Goal: Information Seeking & Learning: Compare options

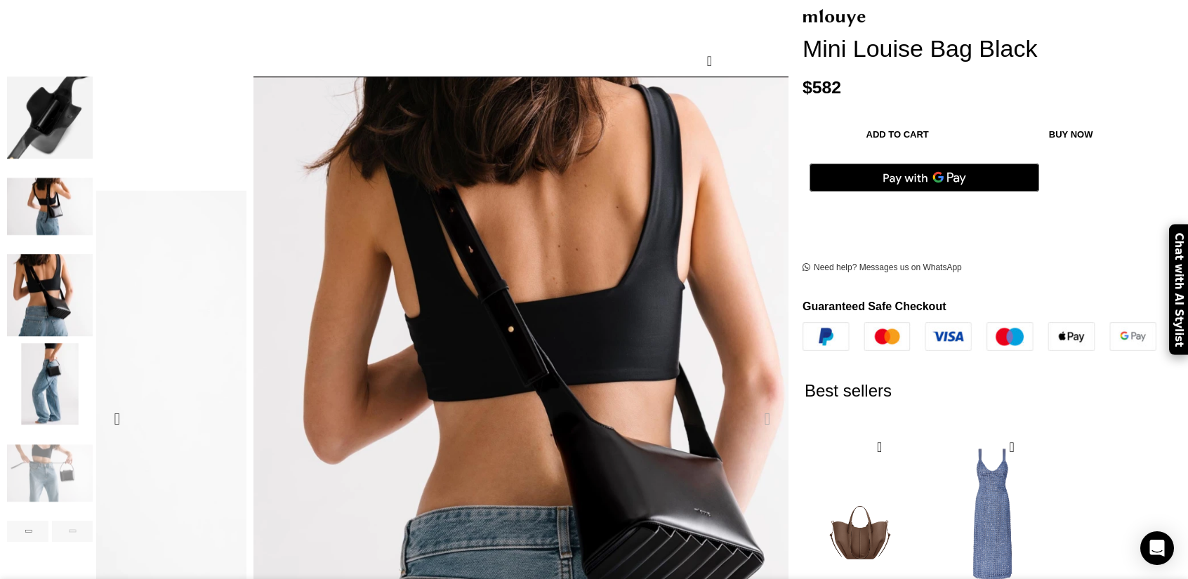
scroll to position [0, 443]
click at [750, 402] on div "Next slide" at bounding box center [767, 419] width 35 height 35
click at [93, 280] on img "6 / 8" at bounding box center [50, 295] width 86 height 82
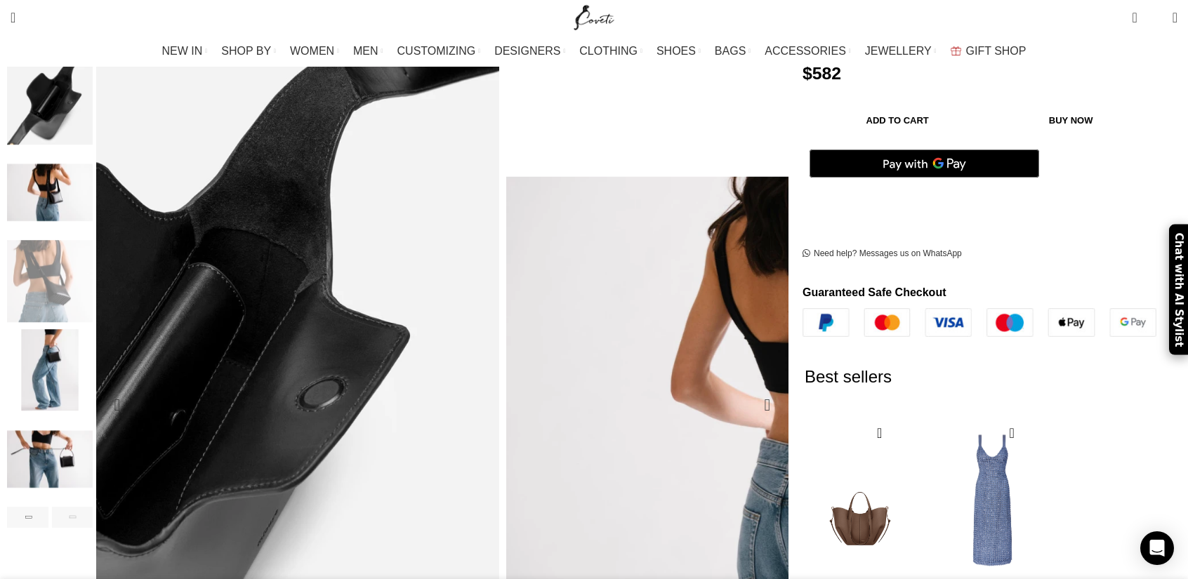
scroll to position [211, 0]
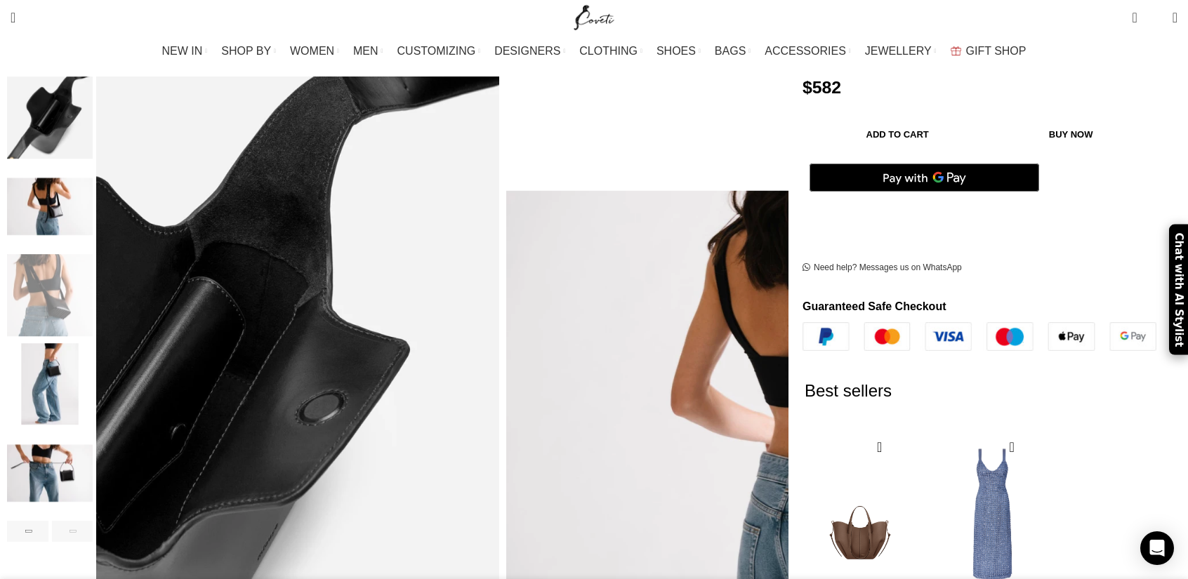
click at [93, 284] on img "6 / 8" at bounding box center [50, 295] width 86 height 82
click at [93, 369] on img "7 / 8" at bounding box center [50, 384] width 86 height 82
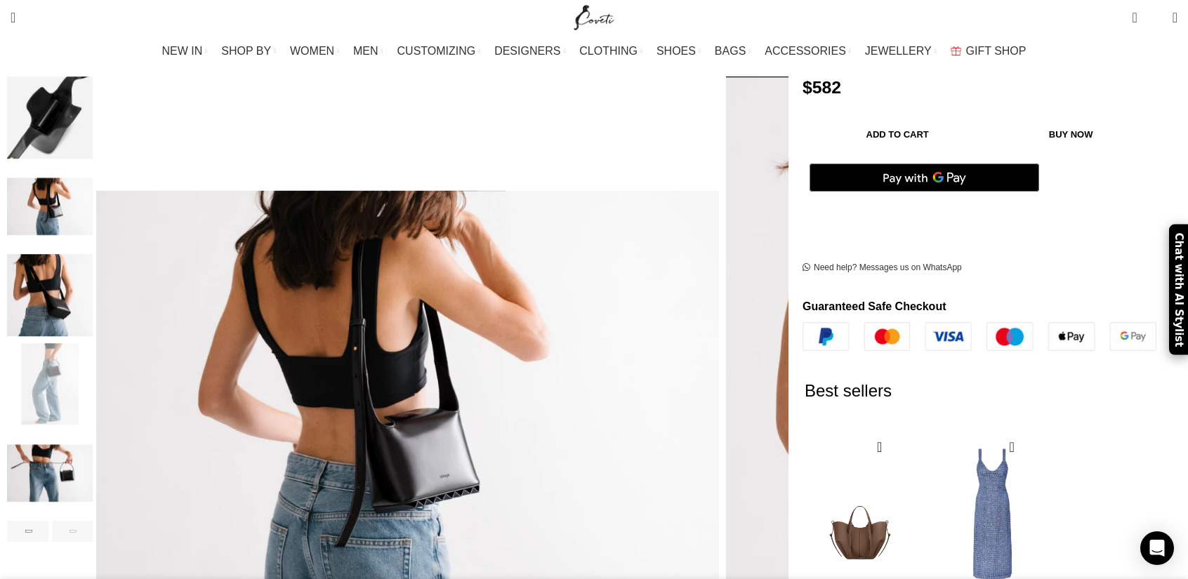
click at [93, 452] on img "8 / 8" at bounding box center [50, 474] width 86 height 82
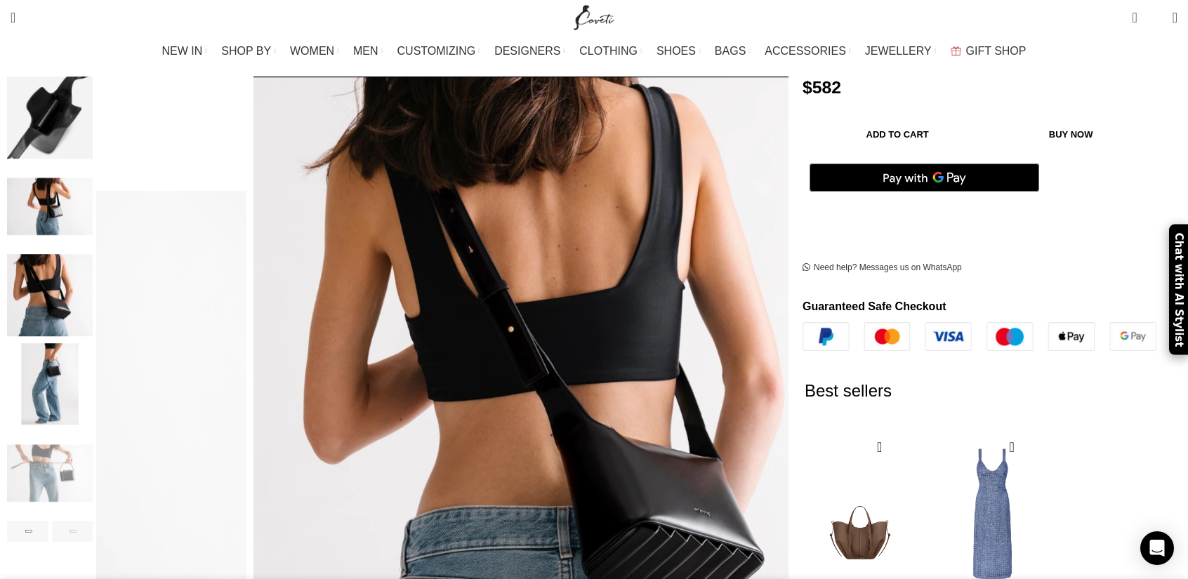
click at [93, 451] on img "8 / 8" at bounding box center [50, 474] width 86 height 82
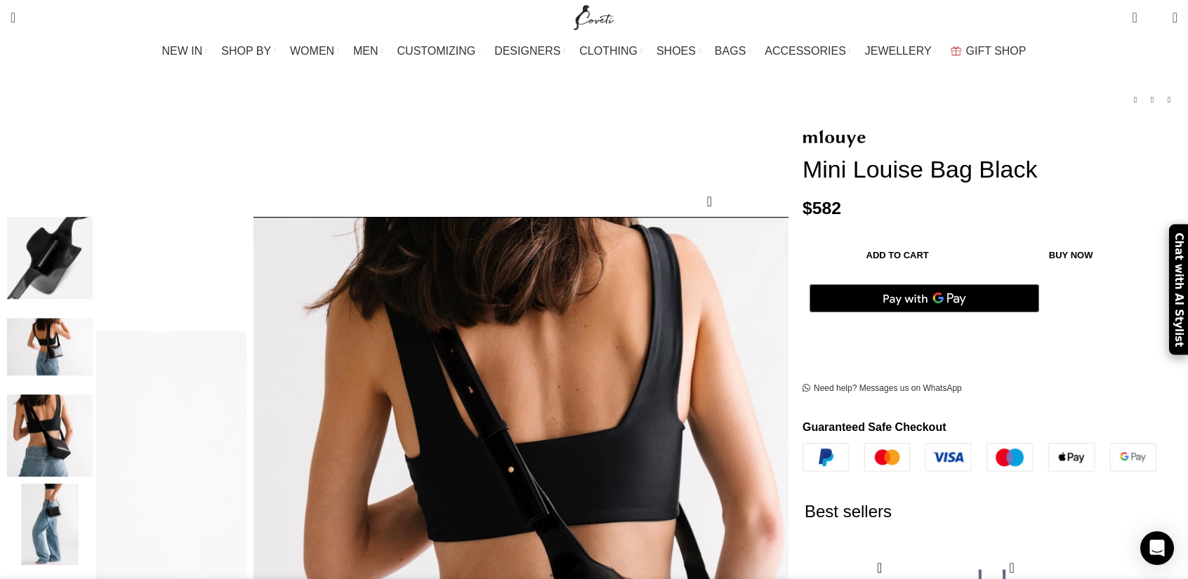
scroll to position [0, 1315]
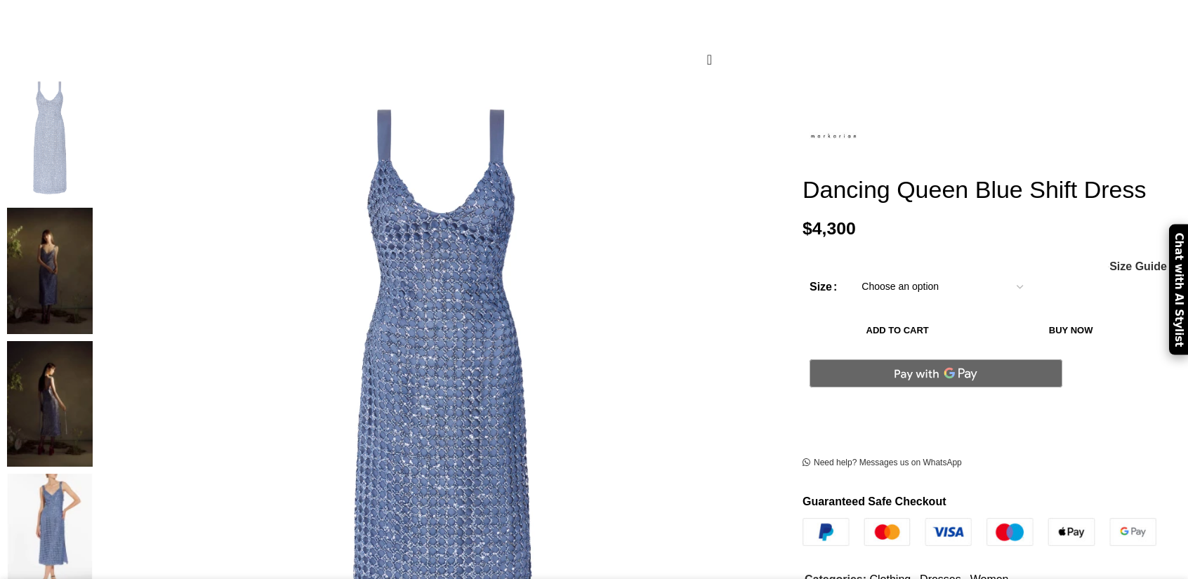
click at [93, 208] on img at bounding box center [50, 271] width 86 height 126
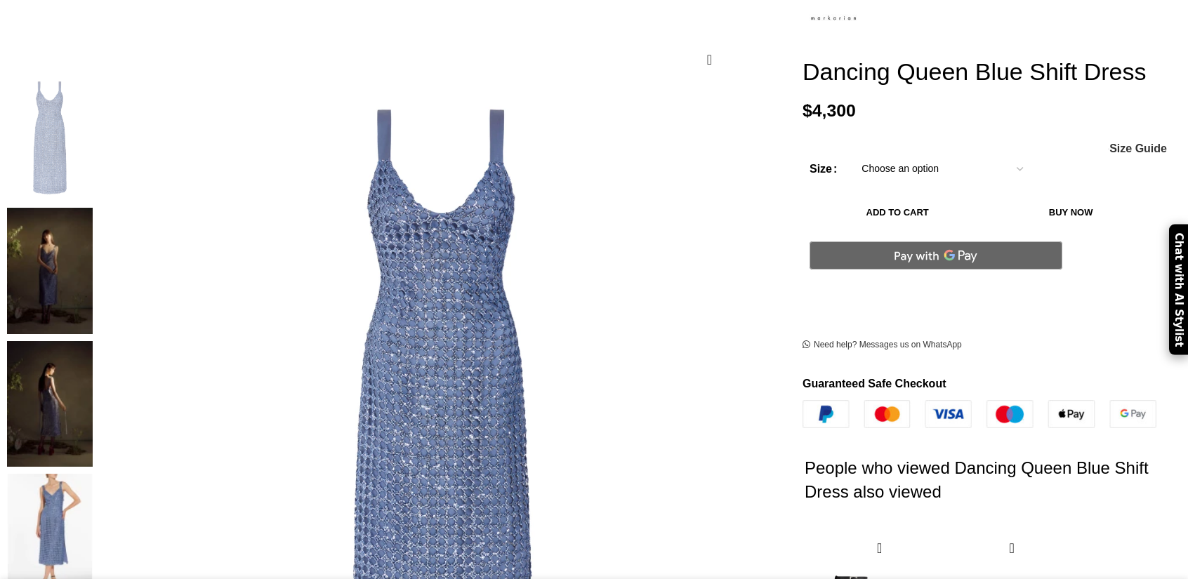
click at [93, 341] on img at bounding box center [50, 404] width 86 height 126
click at [93, 474] on img at bounding box center [50, 537] width 86 height 126
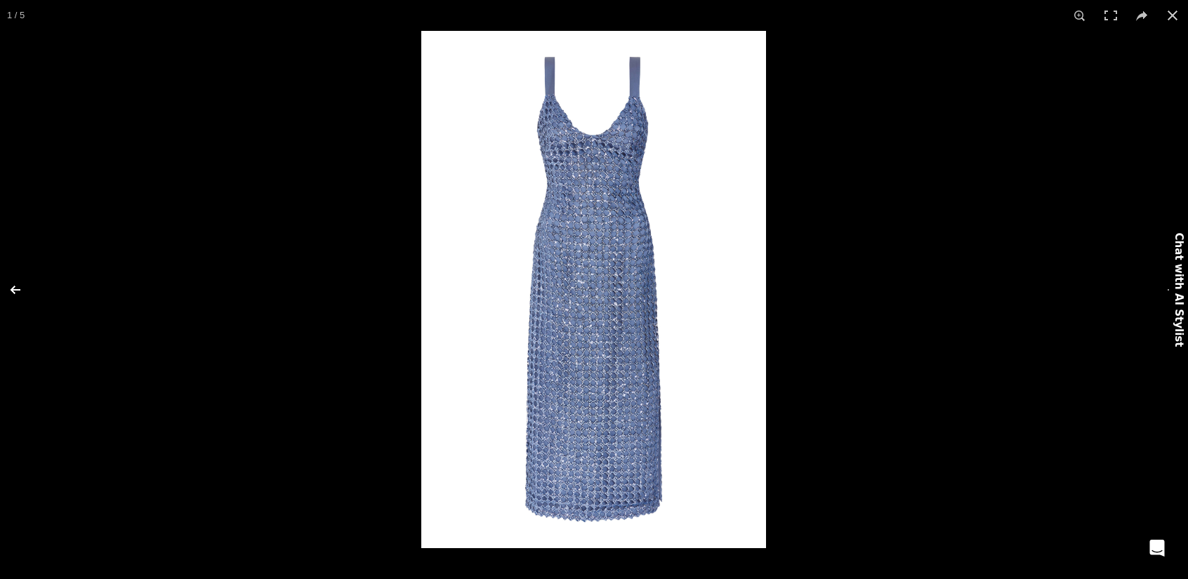
click at [15, 293] on button at bounding box center [24, 290] width 49 height 70
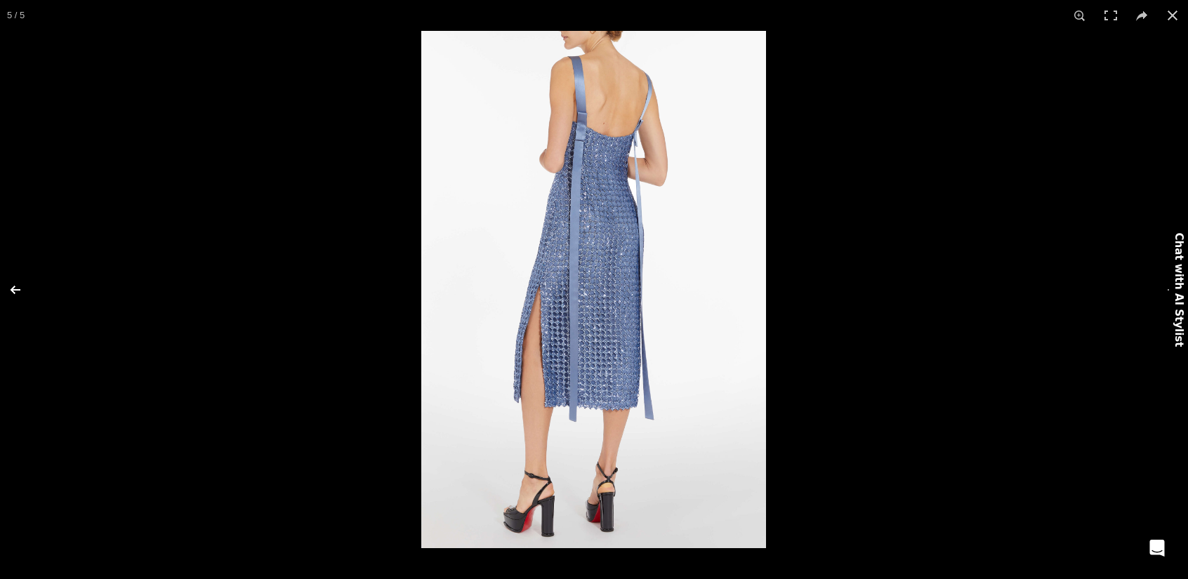
scroll to position [0, 148]
click at [20, 290] on button at bounding box center [24, 290] width 49 height 70
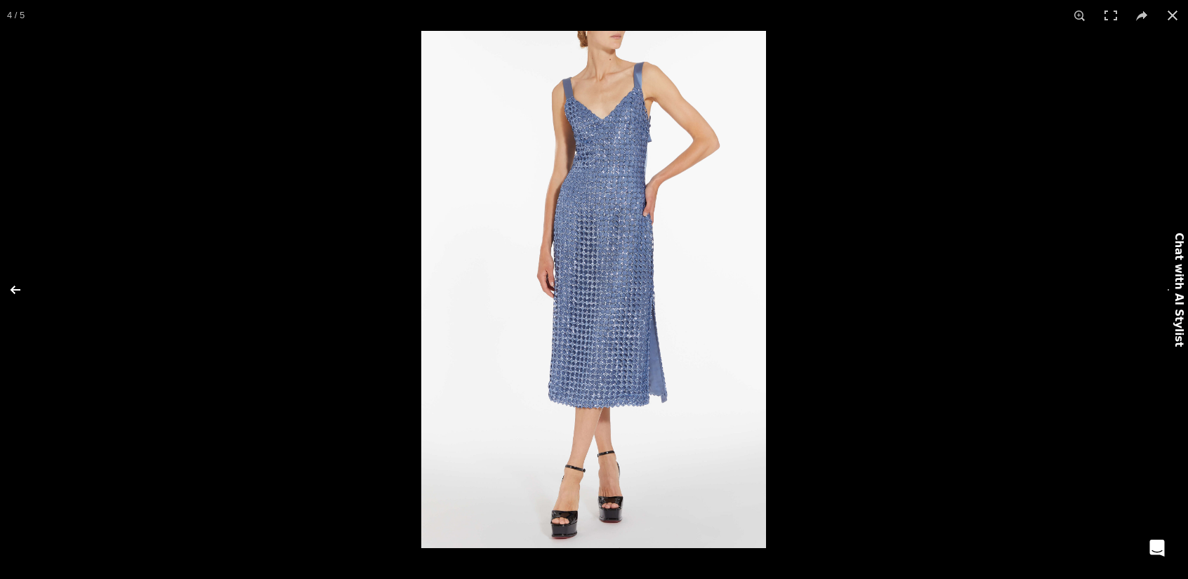
click at [20, 290] on button at bounding box center [24, 290] width 49 height 70
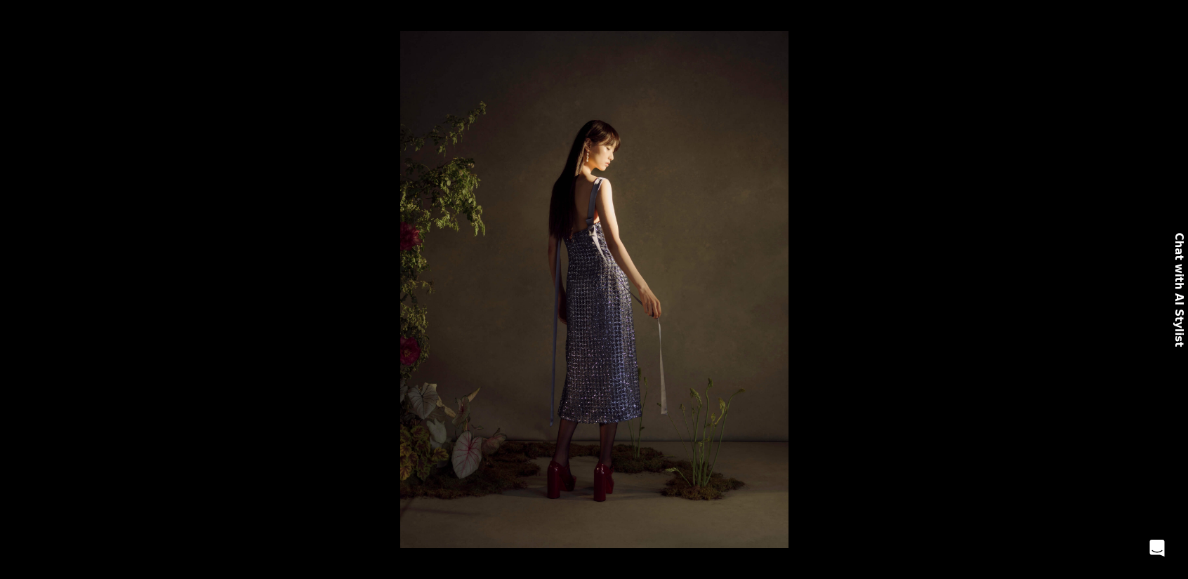
click at [20, 290] on button at bounding box center [24, 290] width 49 height 70
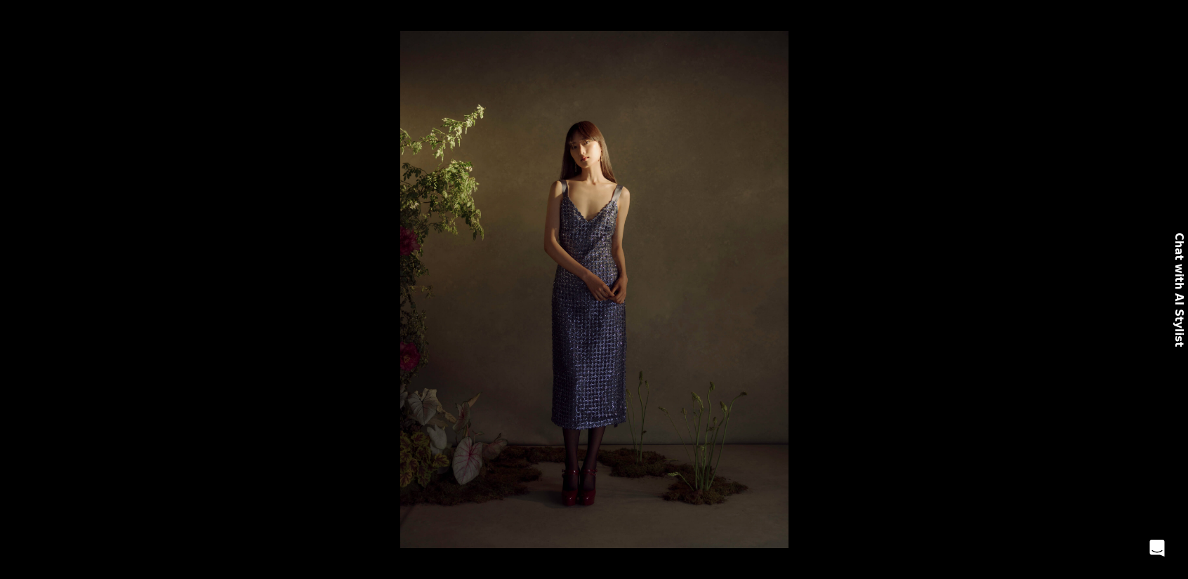
click at [20, 290] on button at bounding box center [24, 290] width 49 height 70
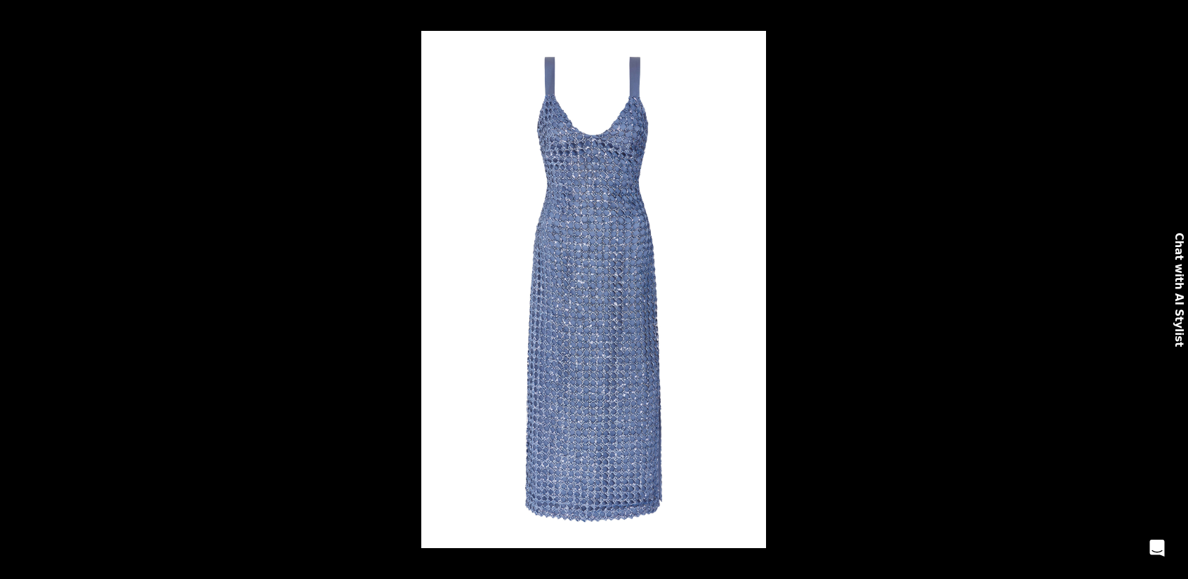
click at [20, 290] on button at bounding box center [24, 290] width 49 height 70
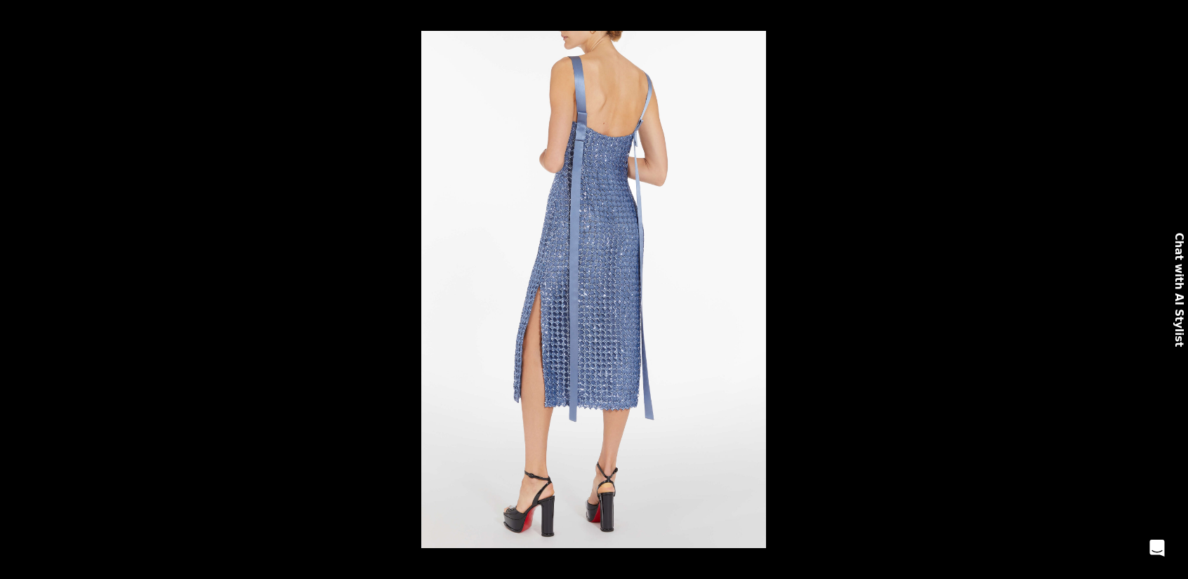
click at [20, 290] on button at bounding box center [24, 290] width 49 height 70
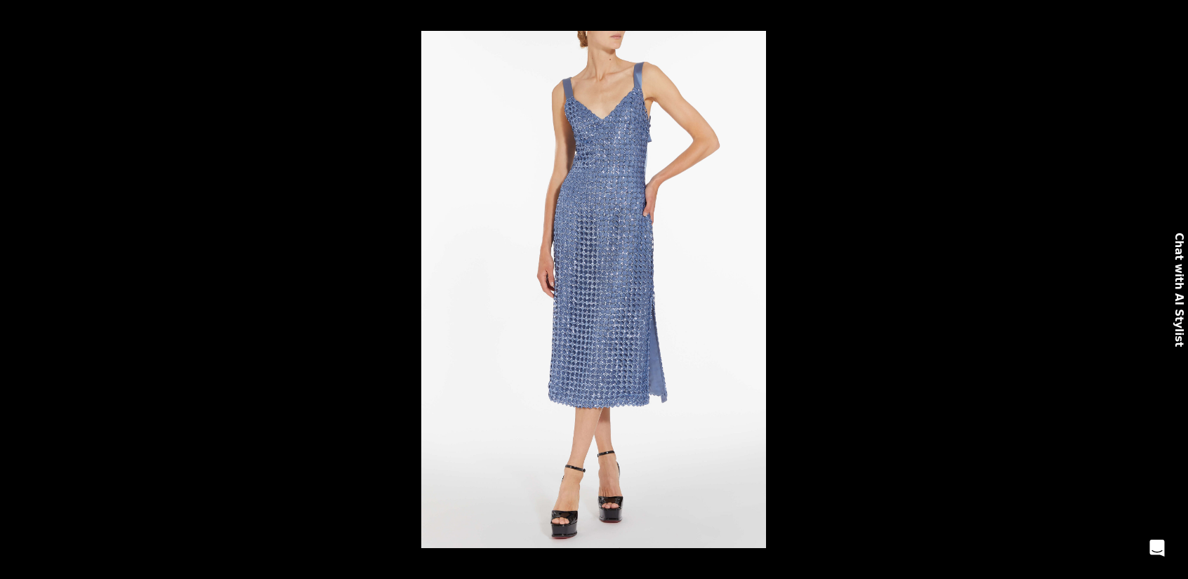
click at [20, 290] on button at bounding box center [24, 290] width 49 height 70
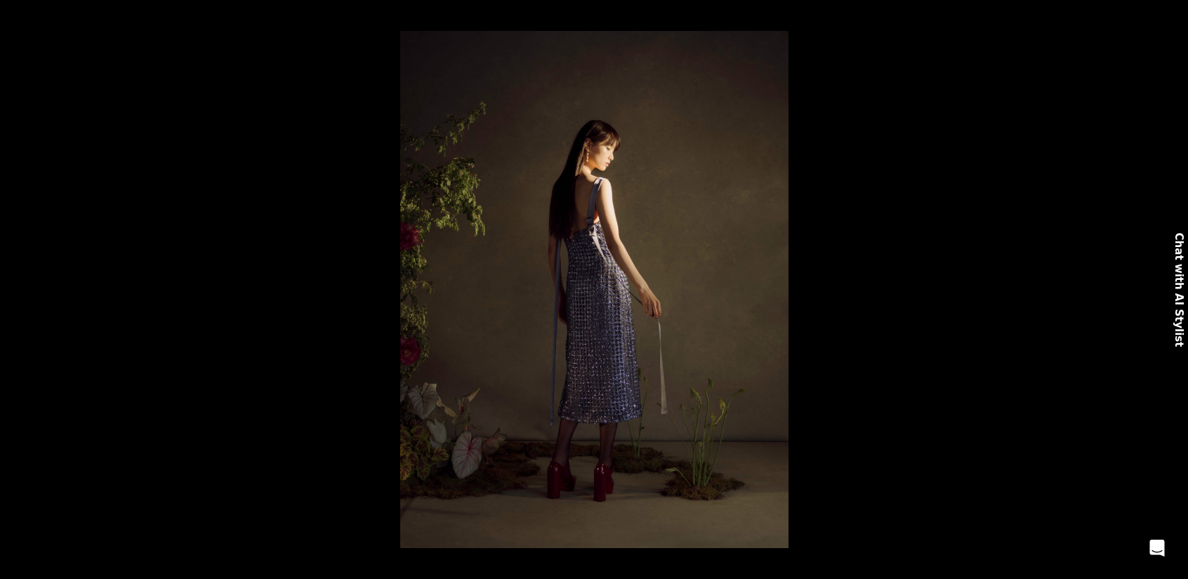
click at [20, 290] on button at bounding box center [24, 290] width 49 height 70
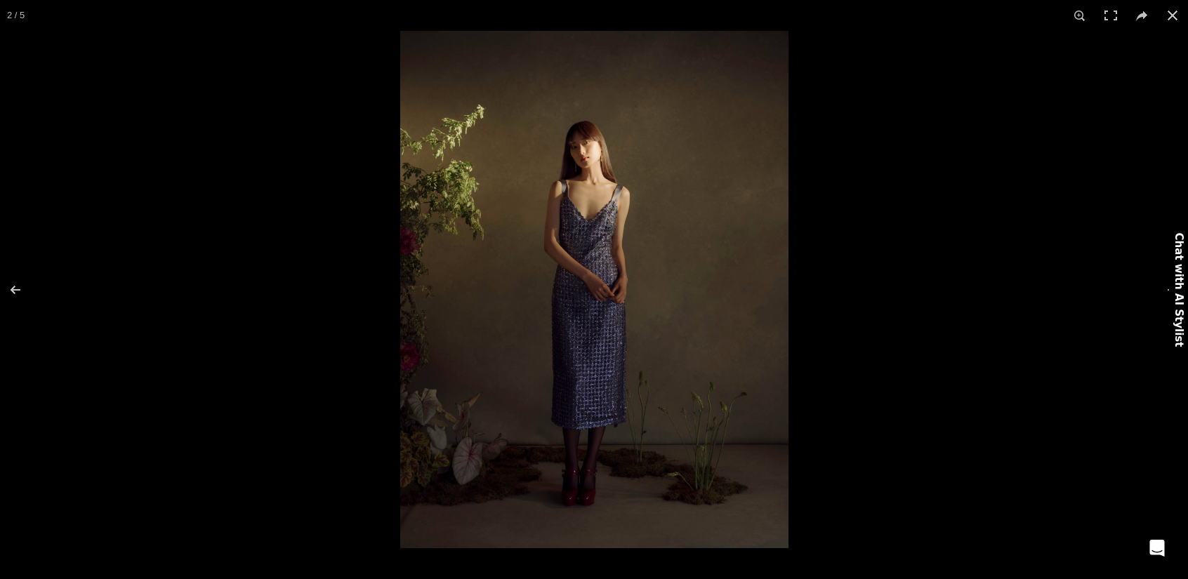
scroll to position [0, 295]
click at [1169, 20] on button at bounding box center [1173, 15] width 31 height 31
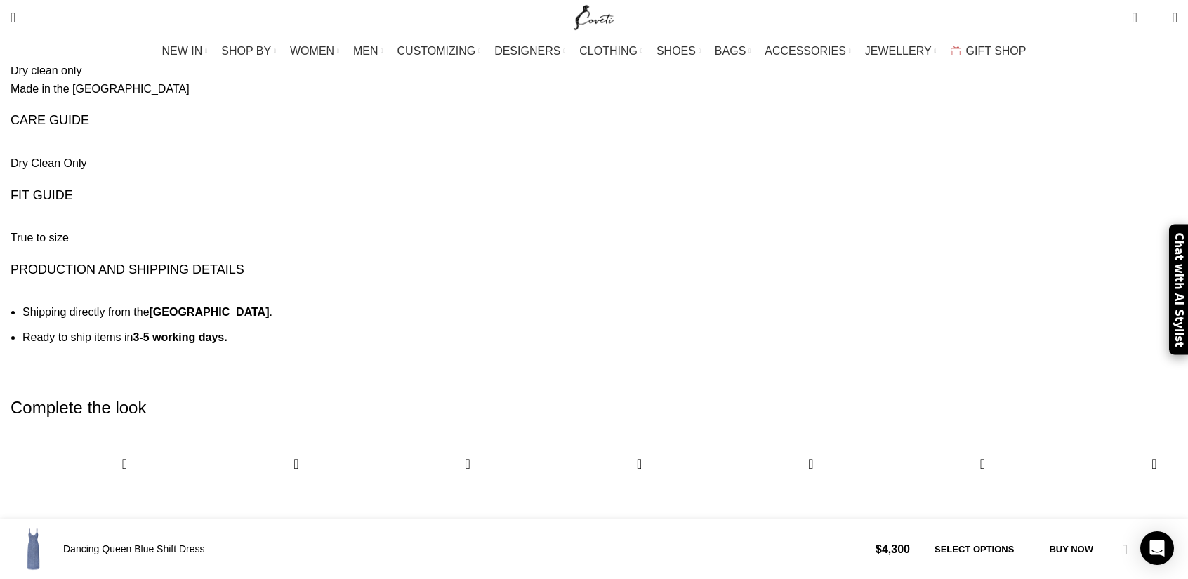
scroll to position [1967, 0]
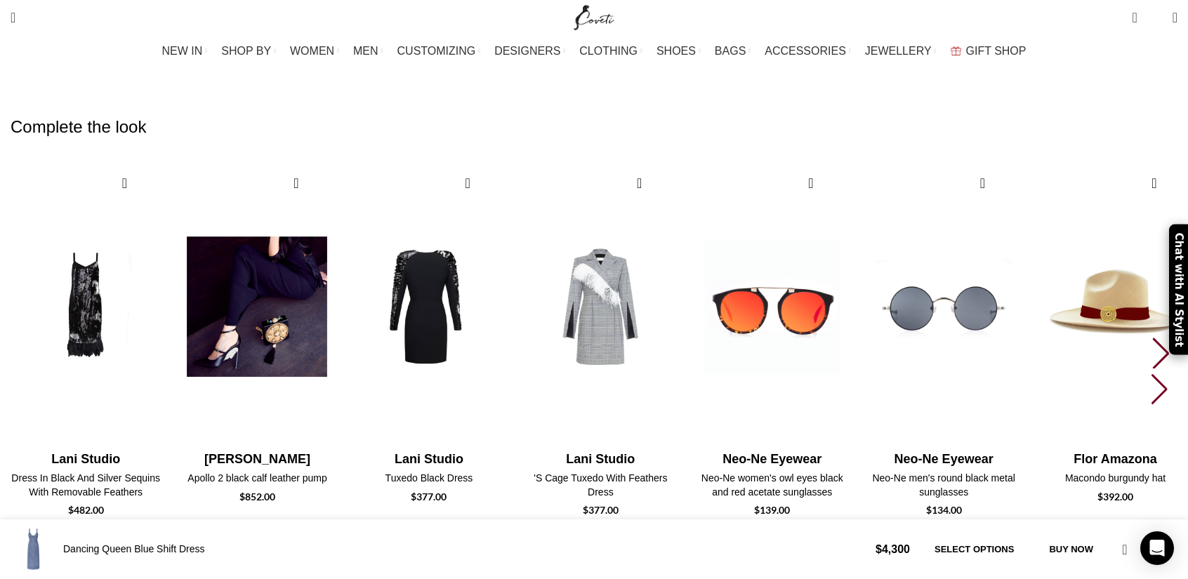
click at [335, 296] on img "2 / 10" at bounding box center [257, 306] width 155 height 289
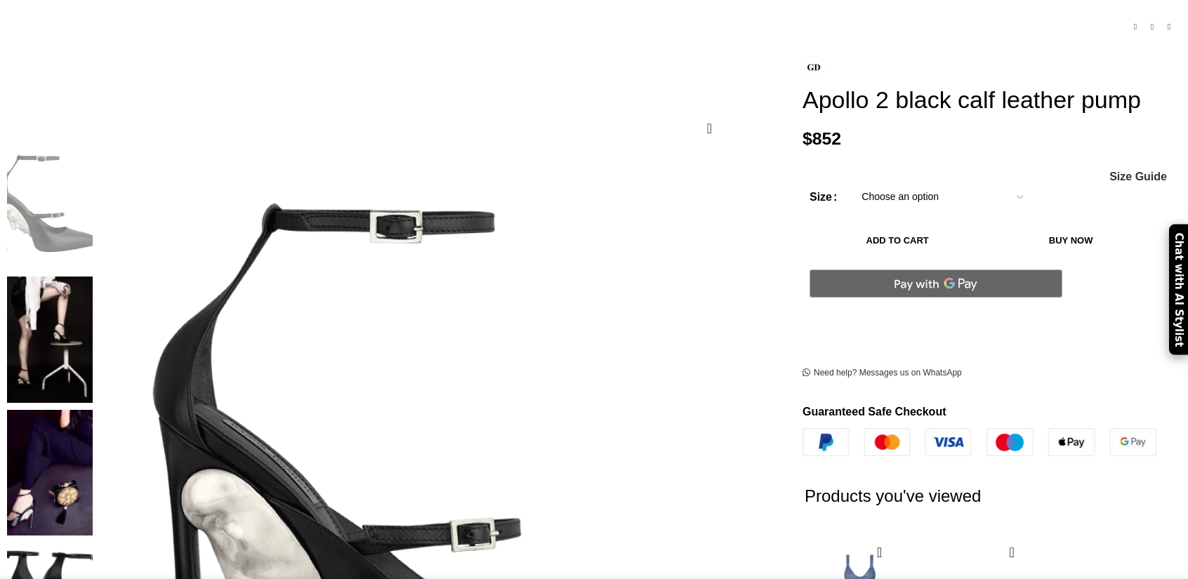
scroll to position [140, 0]
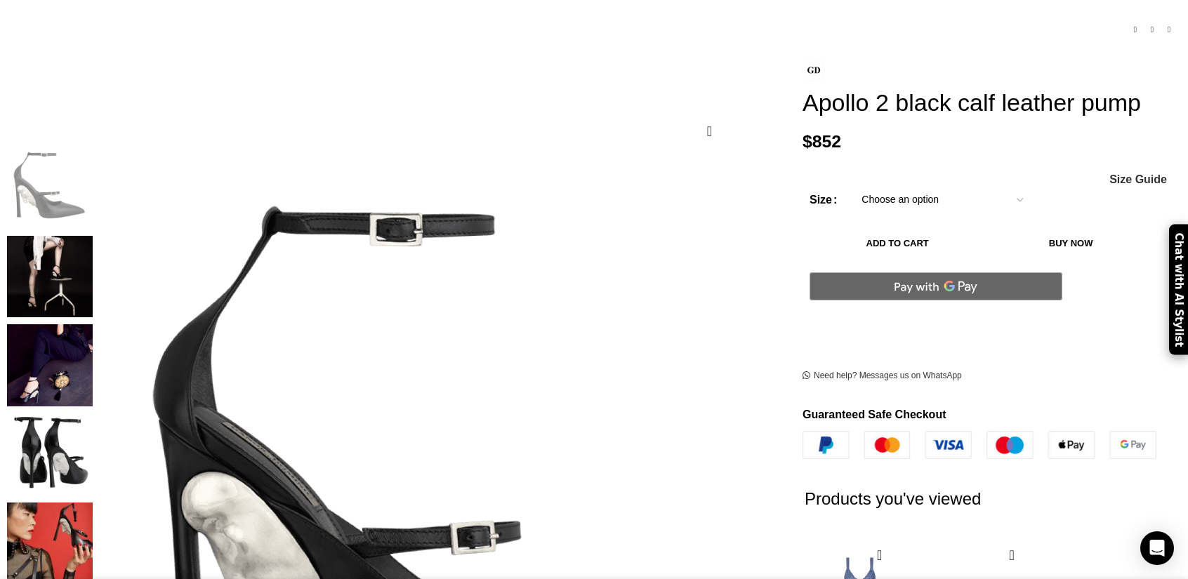
click at [93, 269] on img "2 / 7" at bounding box center [50, 277] width 86 height 82
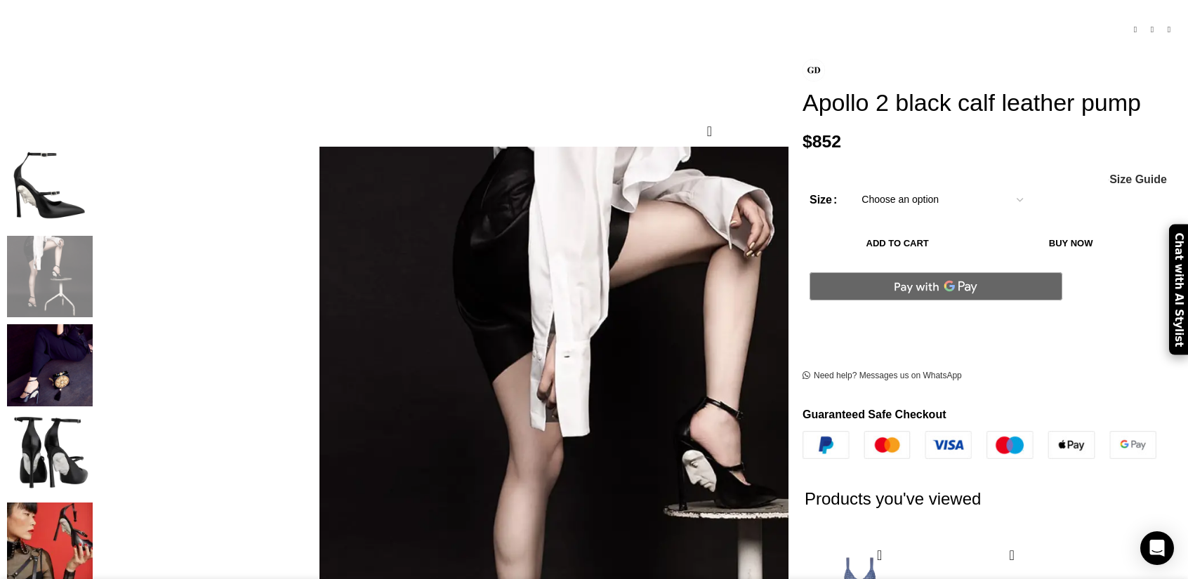
scroll to position [211, 0]
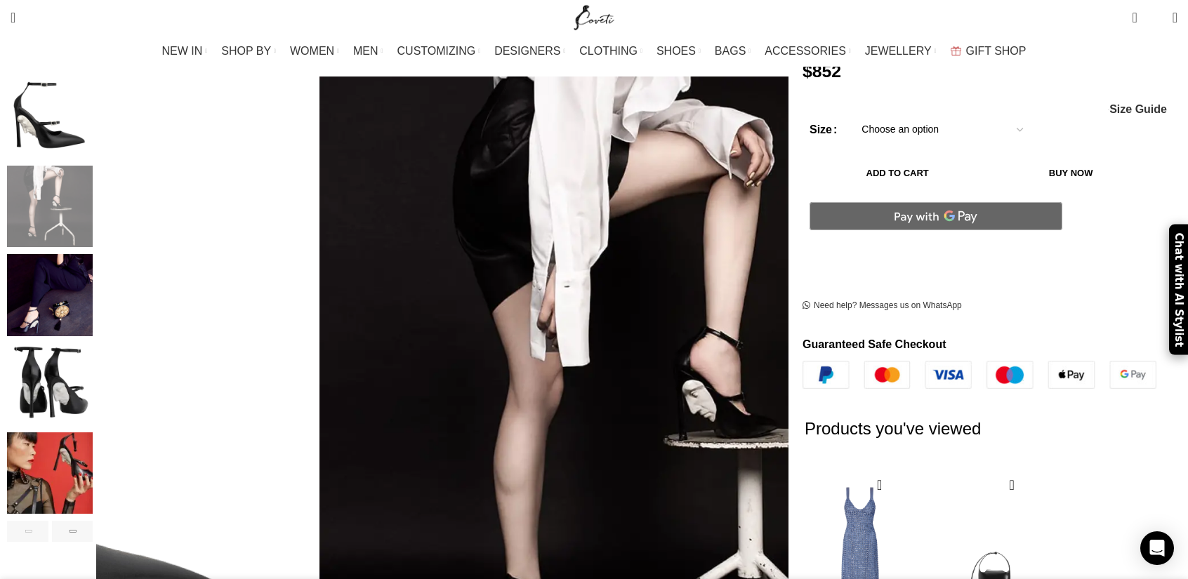
click at [93, 270] on img "3 / 7" at bounding box center [50, 295] width 86 height 82
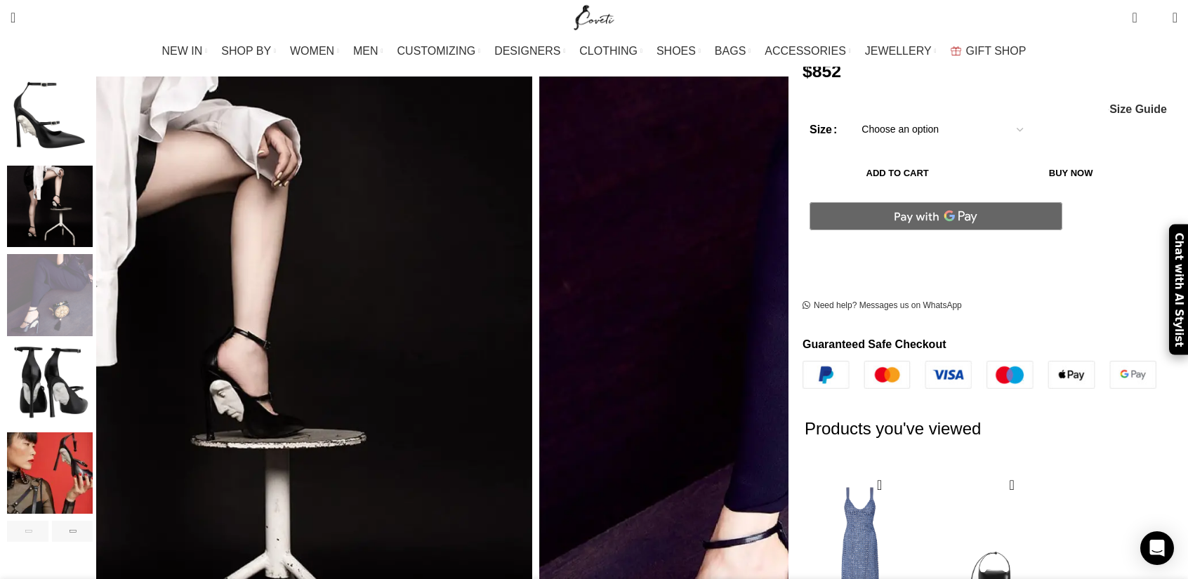
scroll to position [281, 0]
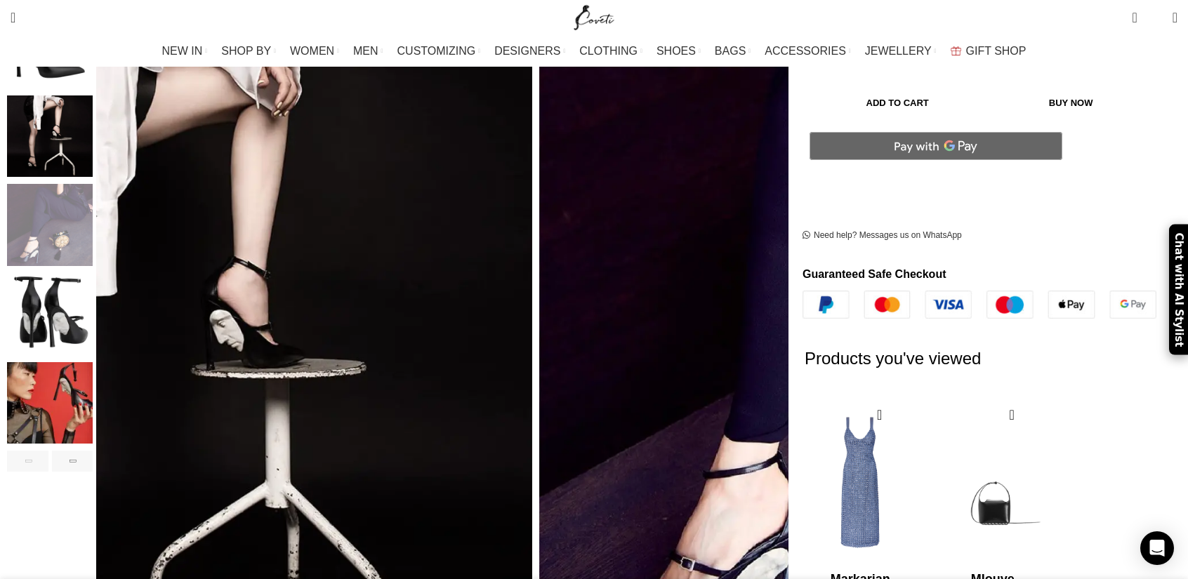
click at [93, 289] on img "4 / 7" at bounding box center [50, 314] width 86 height 82
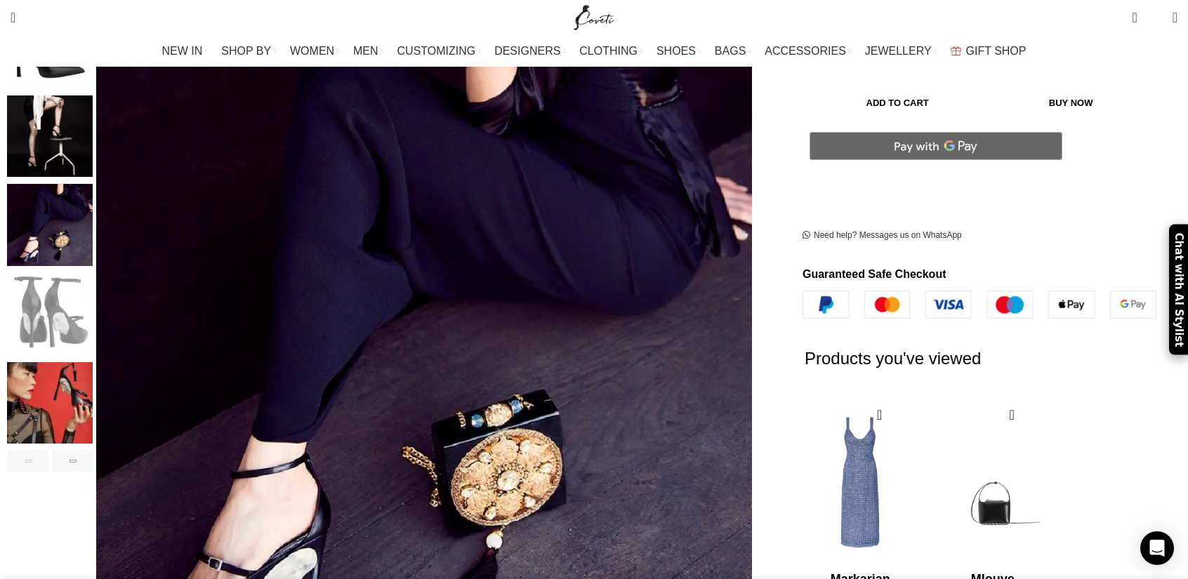
click at [93, 400] on img "5 / 7" at bounding box center [50, 403] width 86 height 82
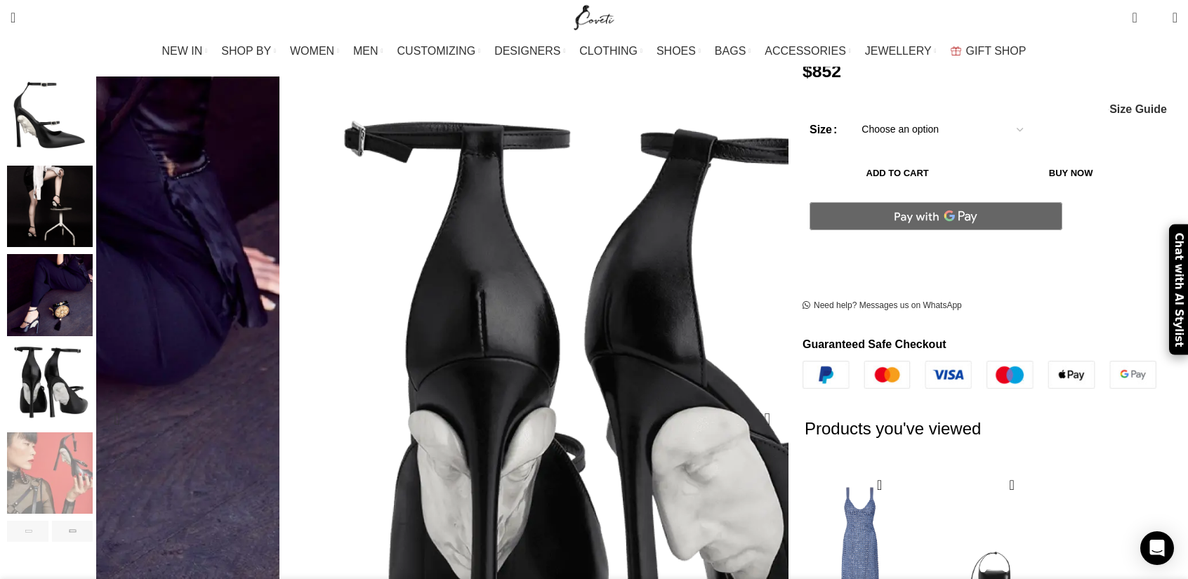
scroll to position [0, 295]
click at [93, 521] on div "Next slide" at bounding box center [72, 531] width 41 height 21
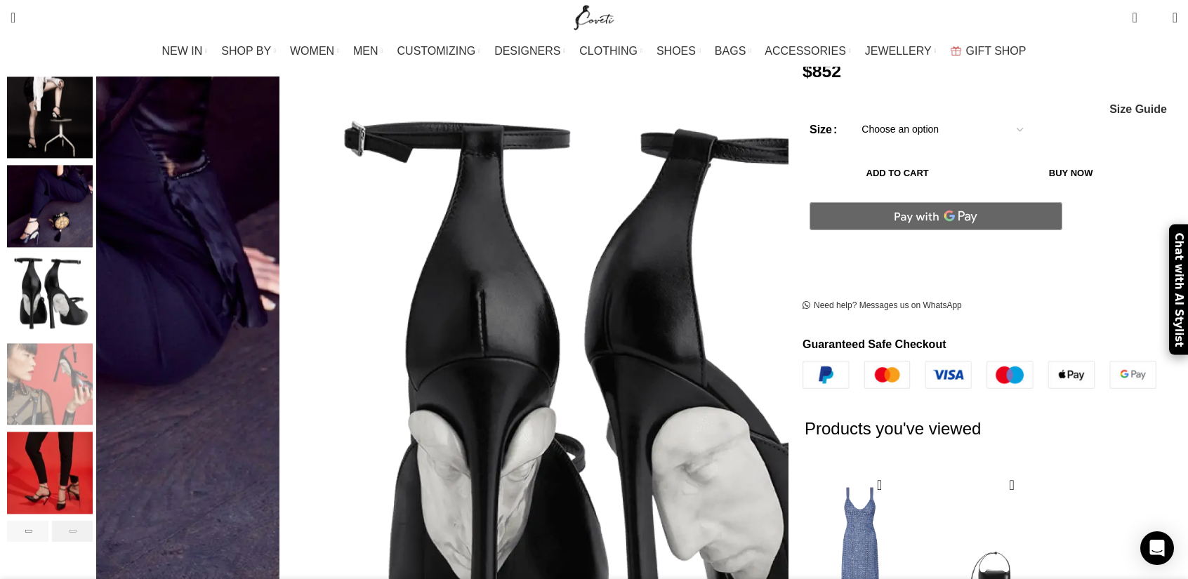
click at [93, 521] on div "Next slide" at bounding box center [72, 531] width 41 height 21
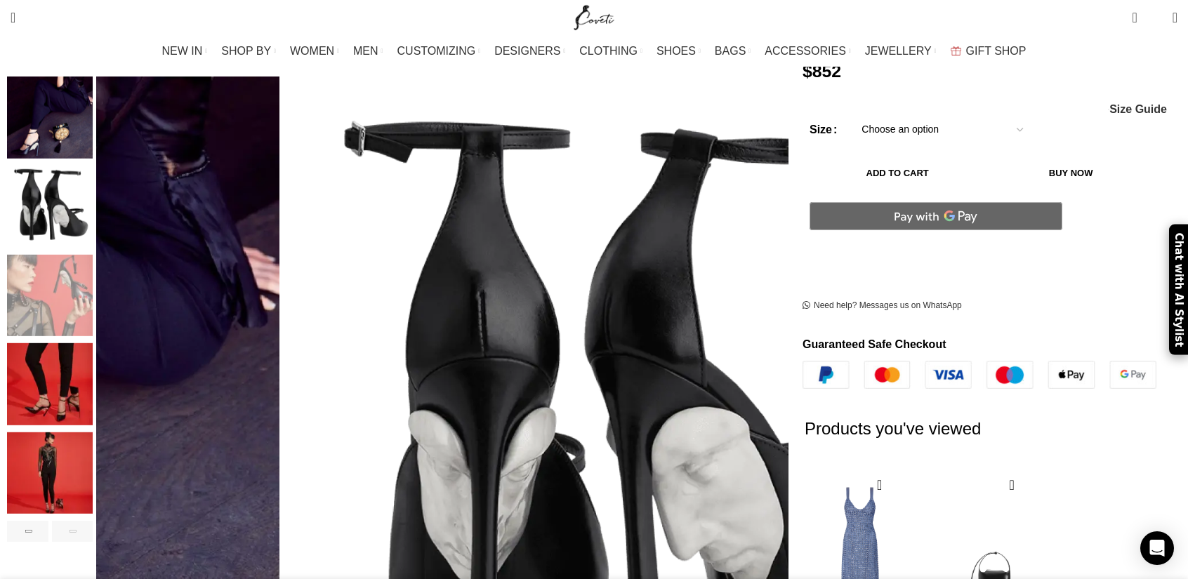
click at [93, 376] on img "6 / 7" at bounding box center [50, 384] width 86 height 82
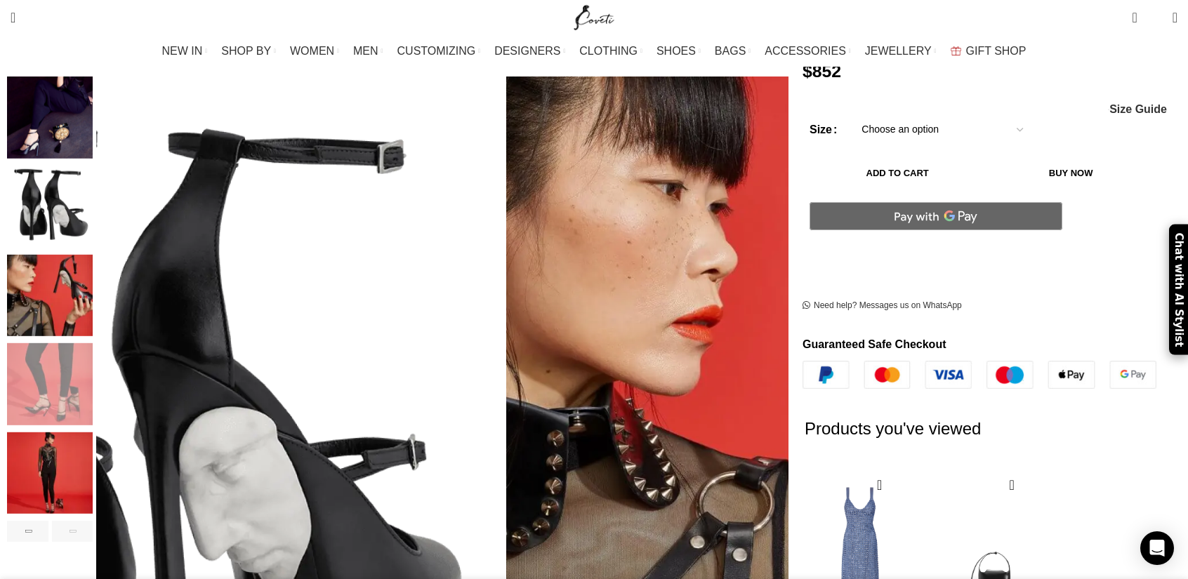
click at [93, 450] on img "7 / 7" at bounding box center [50, 474] width 86 height 82
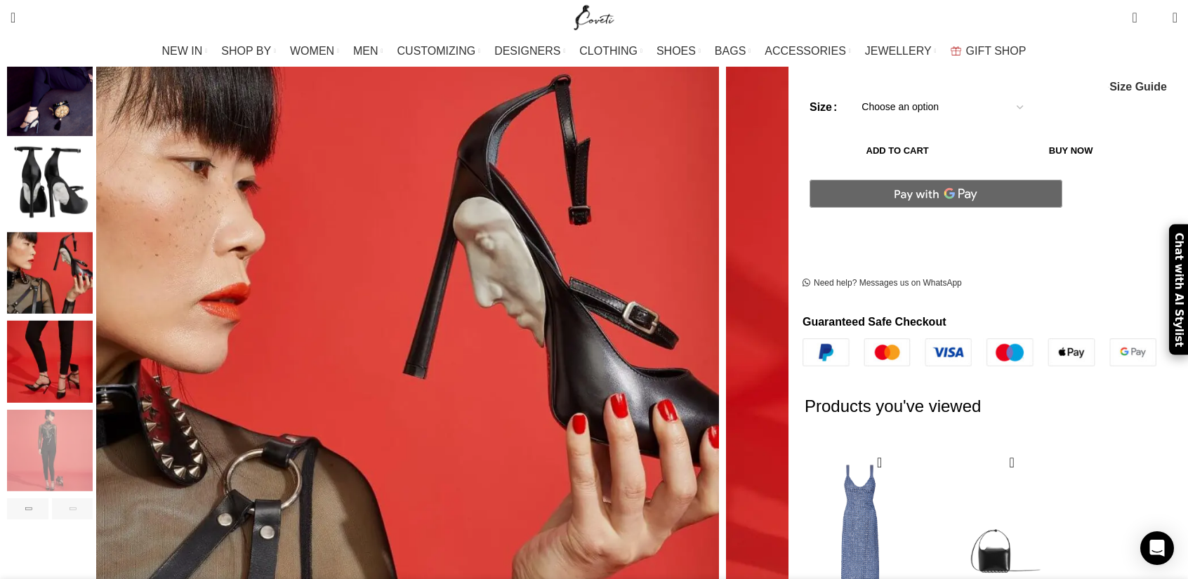
scroll to position [281, 0]
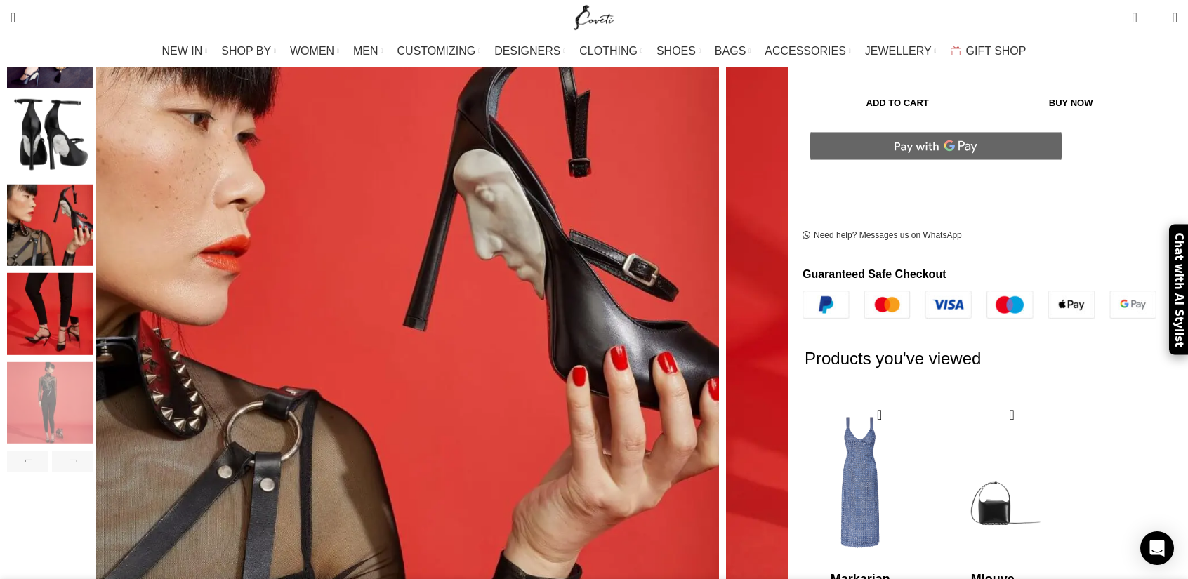
click at [93, 451] on div "Next slide" at bounding box center [72, 461] width 41 height 21
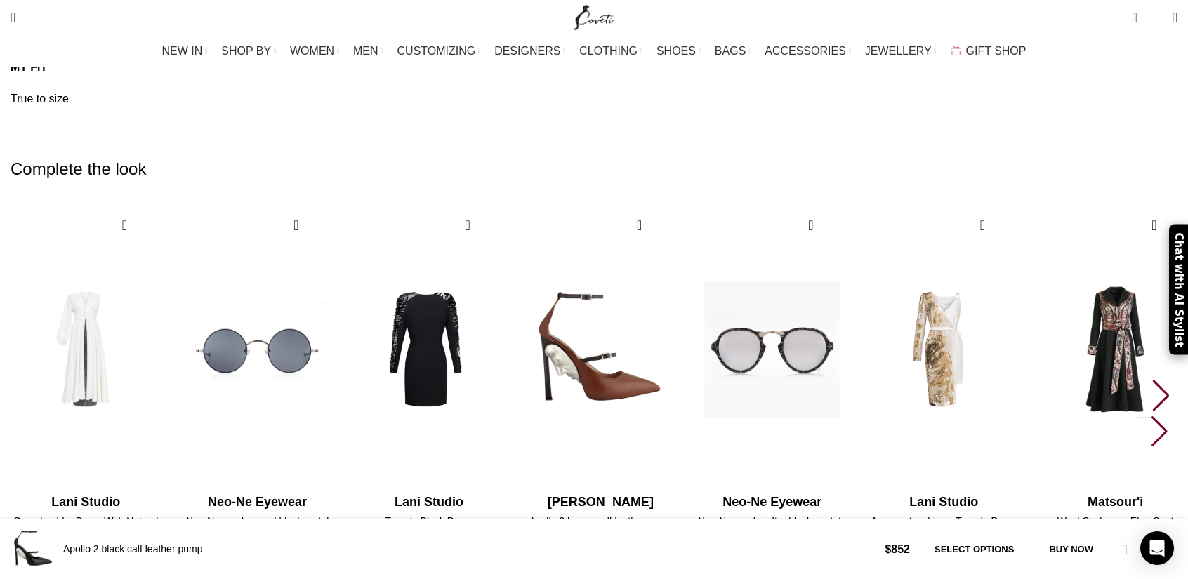
scroll to position [0, 887]
click at [1152, 380] on div "Next slide" at bounding box center [1161, 395] width 19 height 31
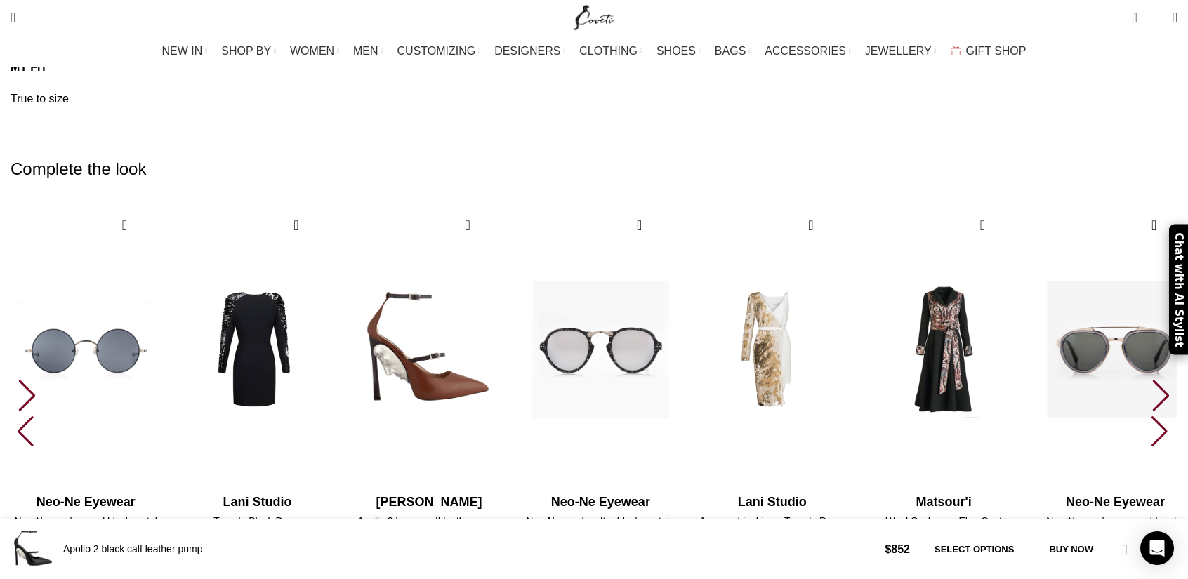
click at [1152, 380] on div "Next slide" at bounding box center [1161, 395] width 19 height 31
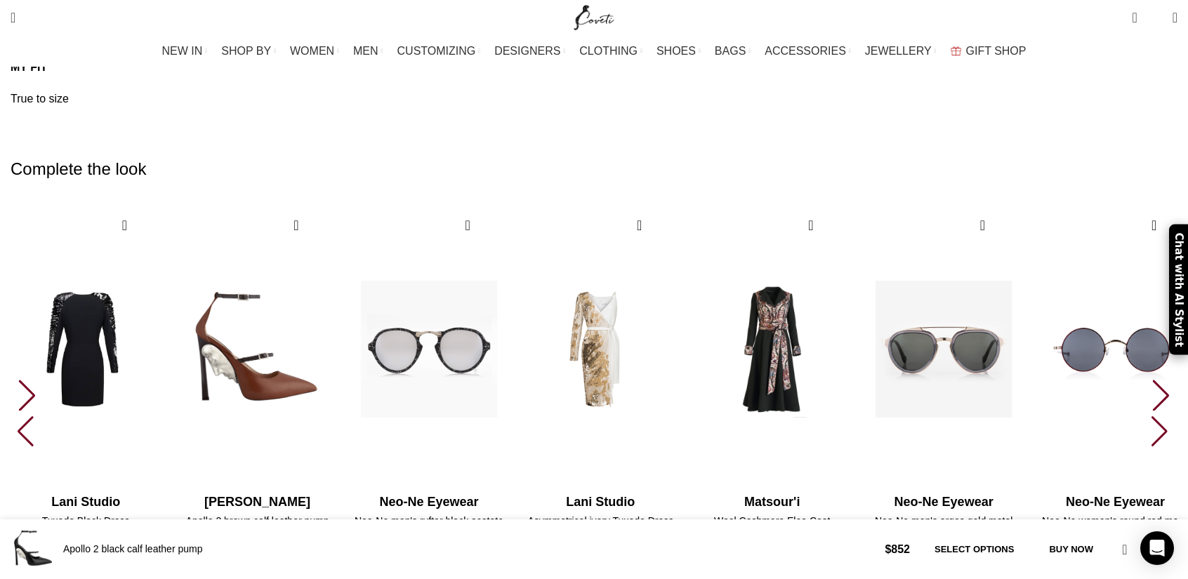
click at [1152, 380] on div "Next slide" at bounding box center [1161, 395] width 19 height 31
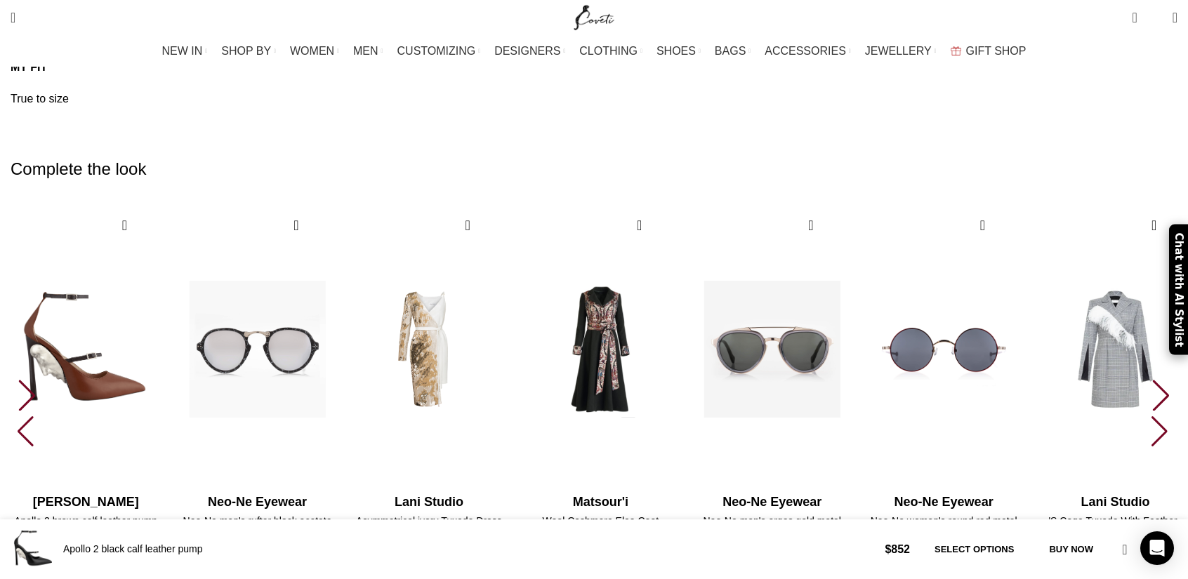
click at [1152, 380] on div "Next slide" at bounding box center [1161, 395] width 19 height 31
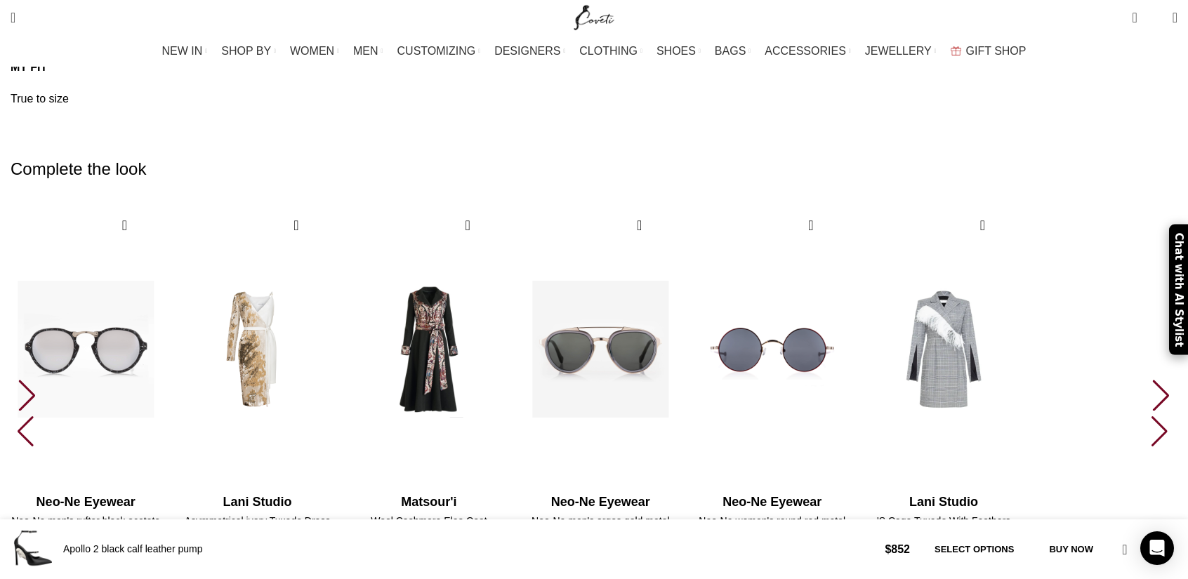
click at [1152, 380] on div "Next slide" at bounding box center [1161, 395] width 19 height 31
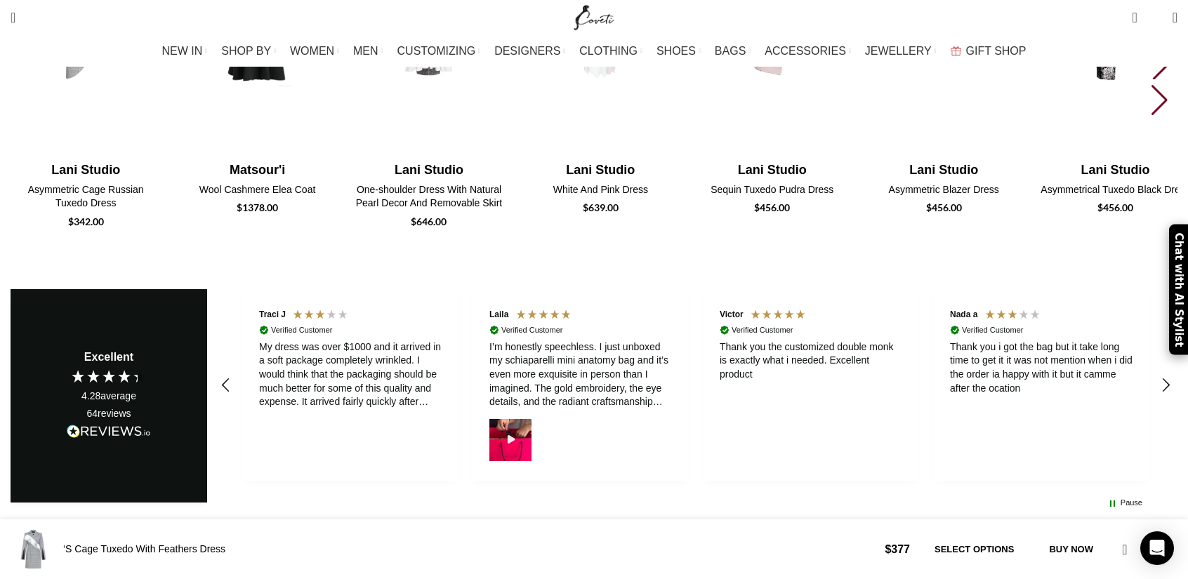
scroll to position [1756, 0]
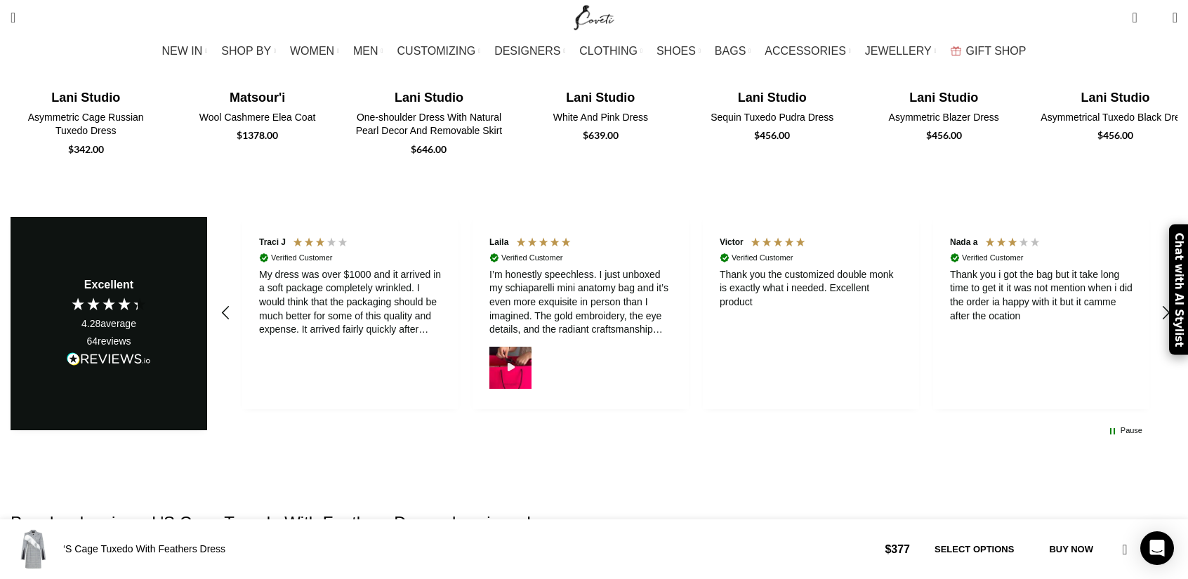
click at [610, 273] on div "I’m honestly speechless. I just unboxed my schiaparelli mini anatomy bag and it…" at bounding box center [581, 302] width 183 height 69
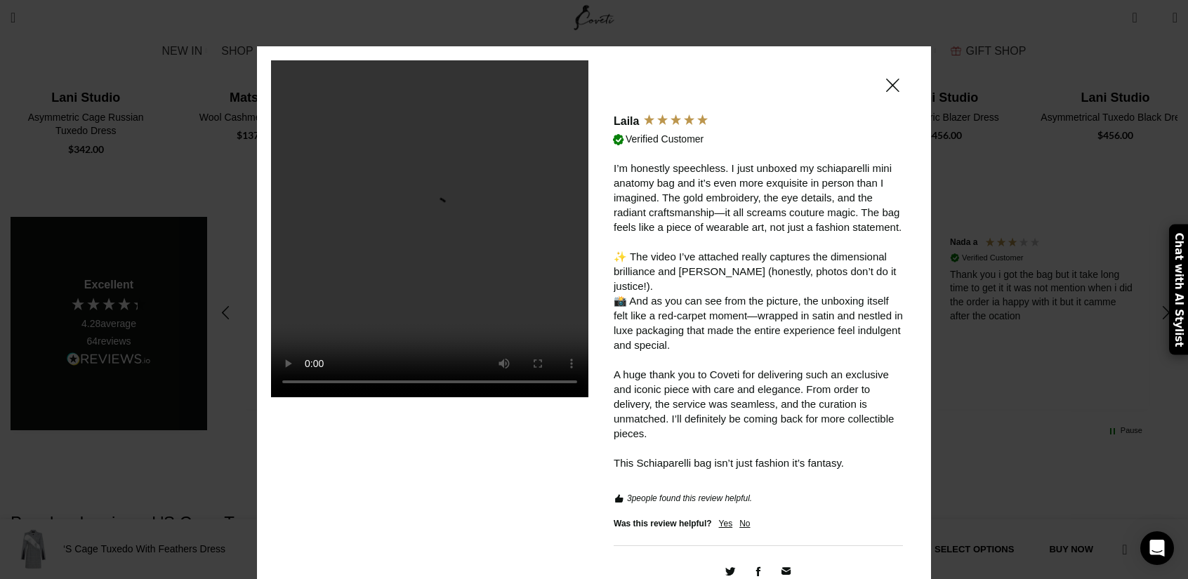
scroll to position [0, 0]
click at [884, 84] on span at bounding box center [892, 86] width 17 height 18
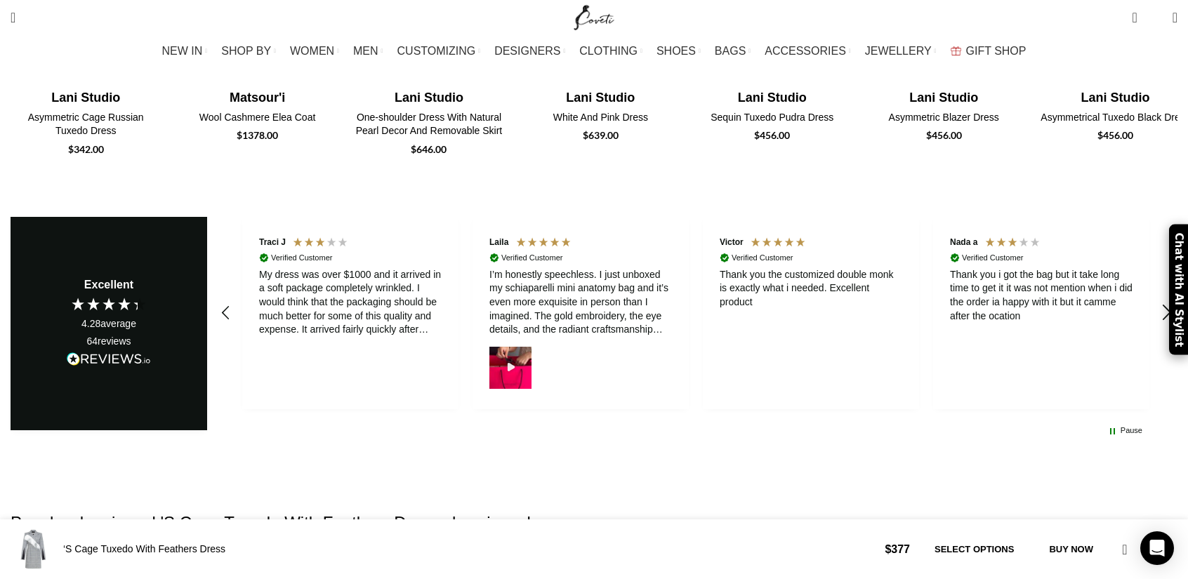
click at [1158, 303] on icon "REVIEWS.io Carousel Scroll Right" at bounding box center [1168, 313] width 20 height 20
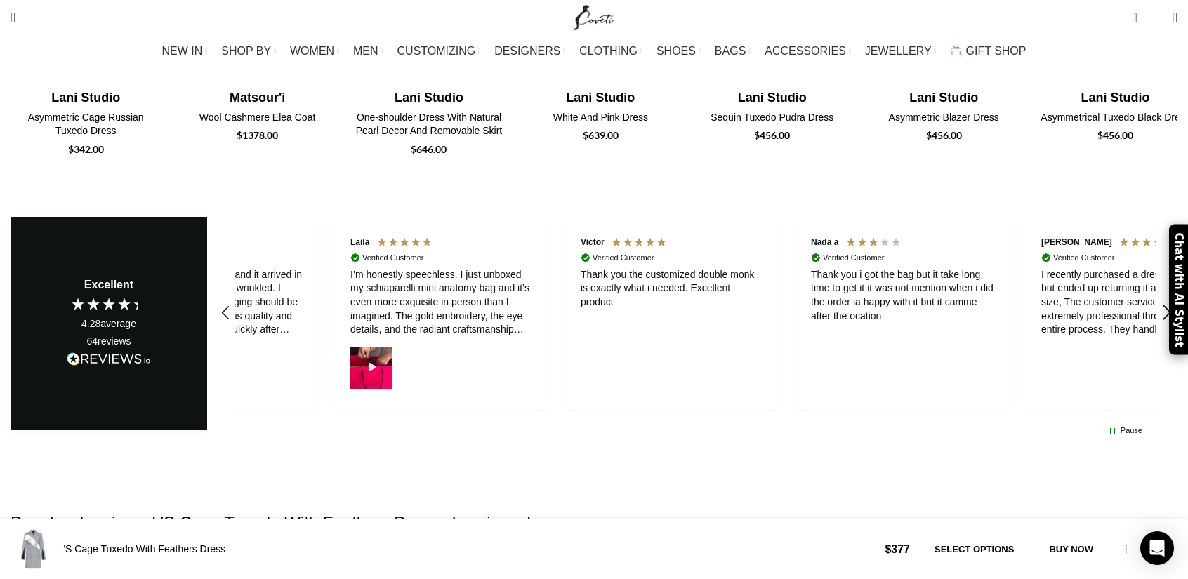
scroll to position [0, 148]
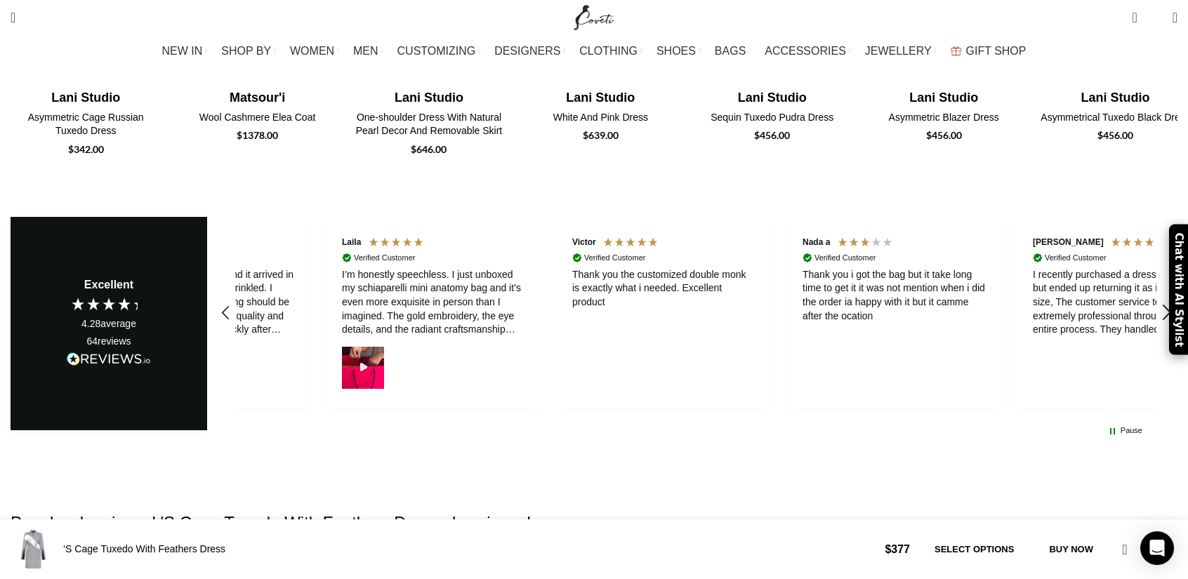
click at [1158, 303] on icon "REVIEWS.io Carousel Scroll Right" at bounding box center [1168, 313] width 20 height 20
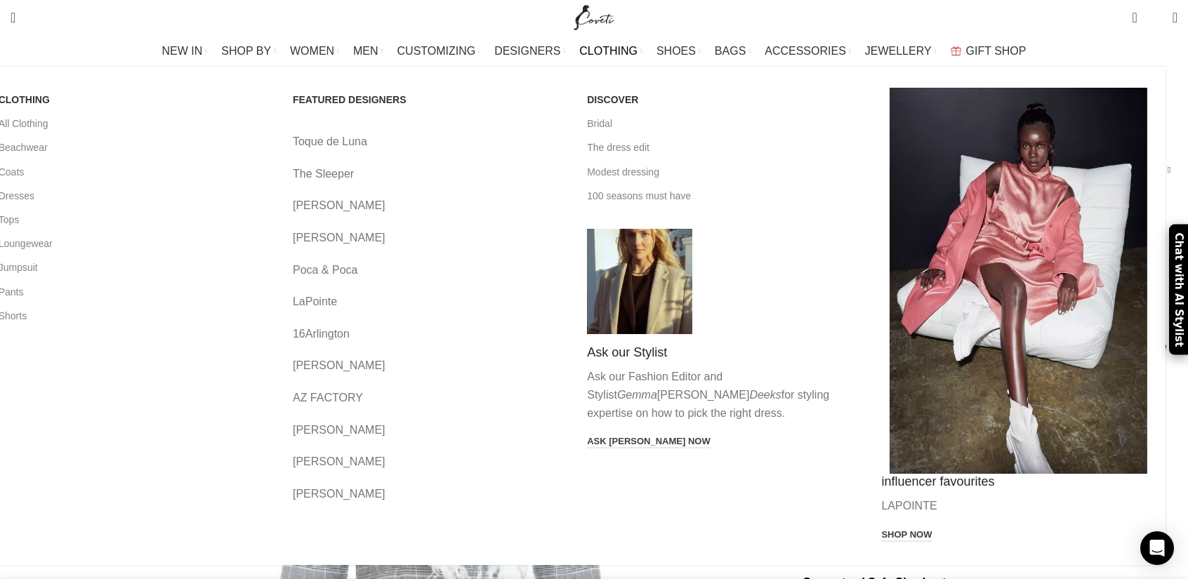
scroll to position [0, 887]
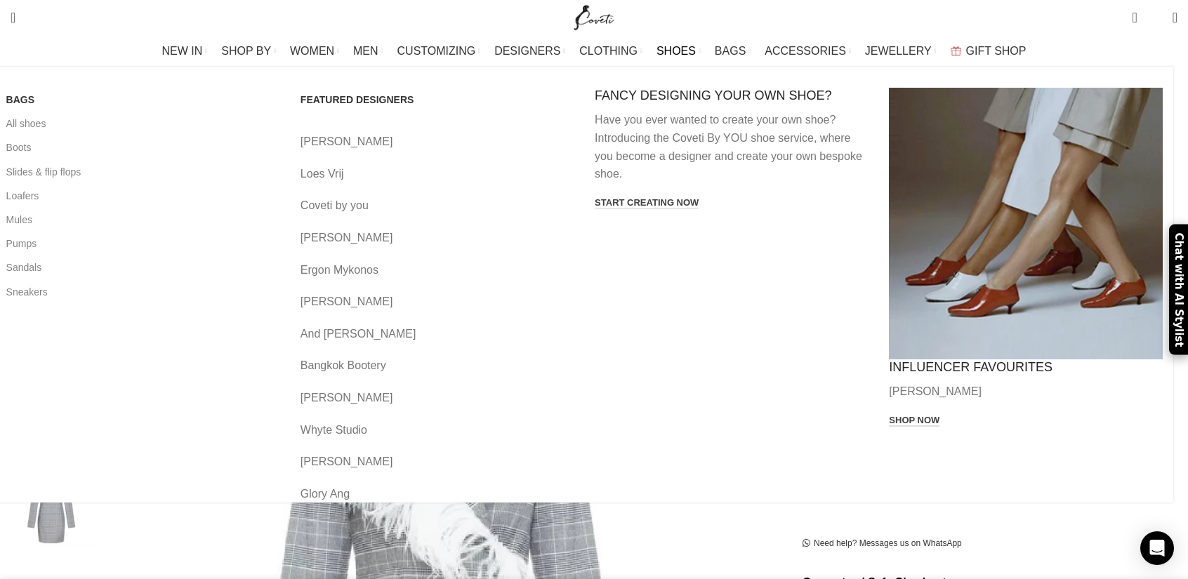
click at [889, 415] on link "Shop now" at bounding box center [914, 421] width 51 height 13
